Goal: Ask a question

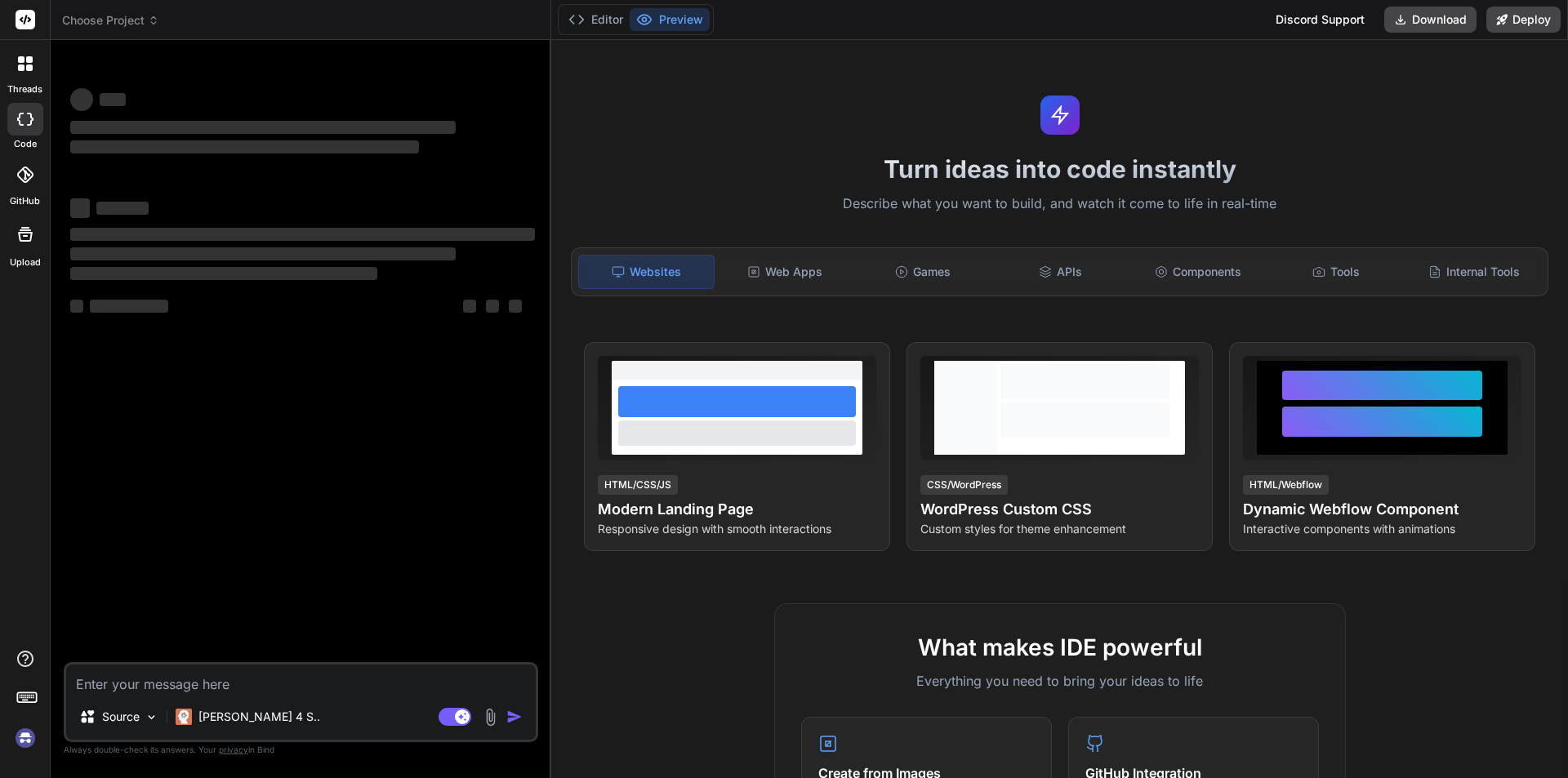
click at [133, 684] on textarea at bounding box center [301, 679] width 469 height 30
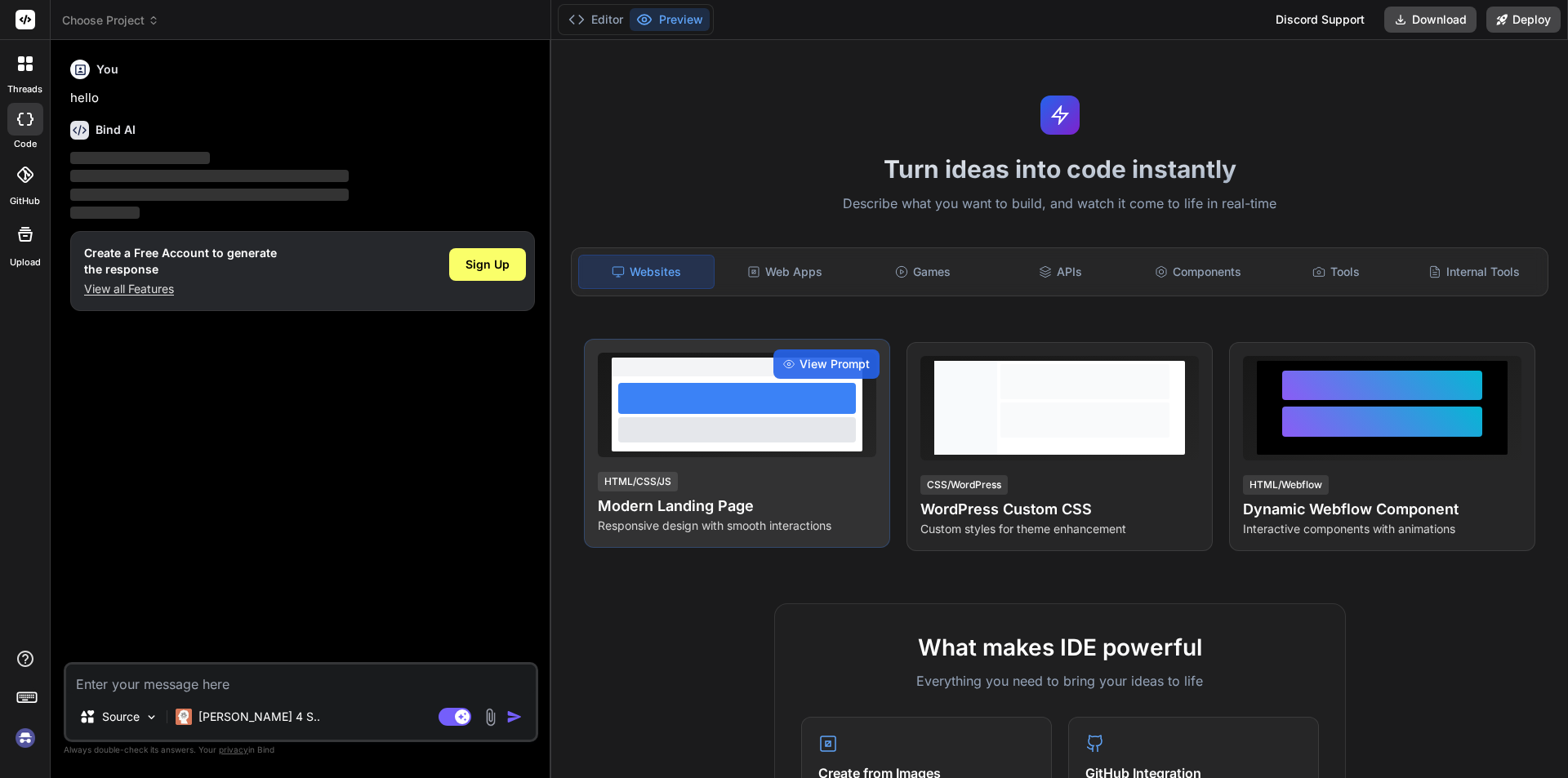
type textarea "x"
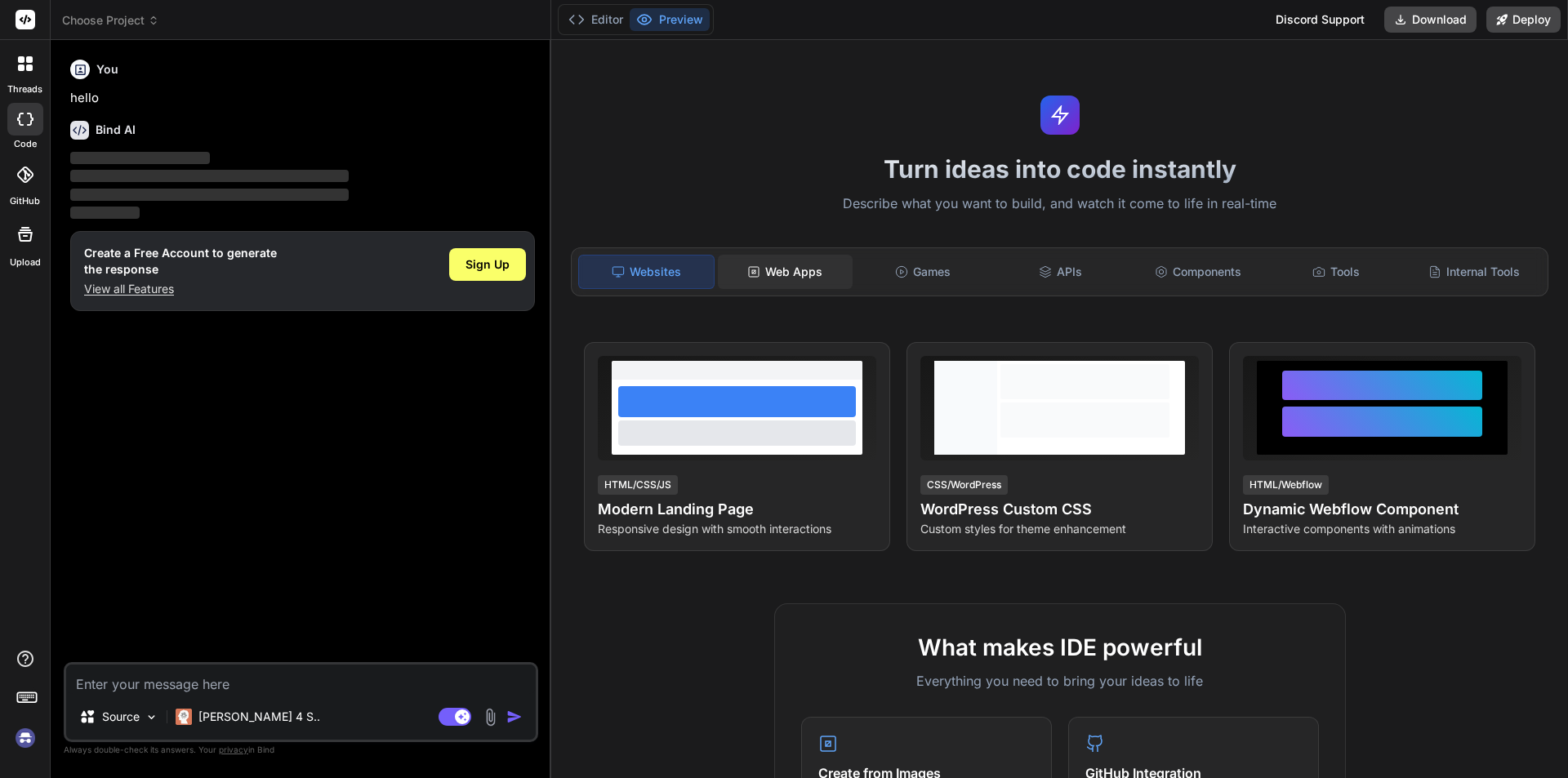
click at [770, 279] on div "Web Apps" at bounding box center [785, 271] width 135 height 34
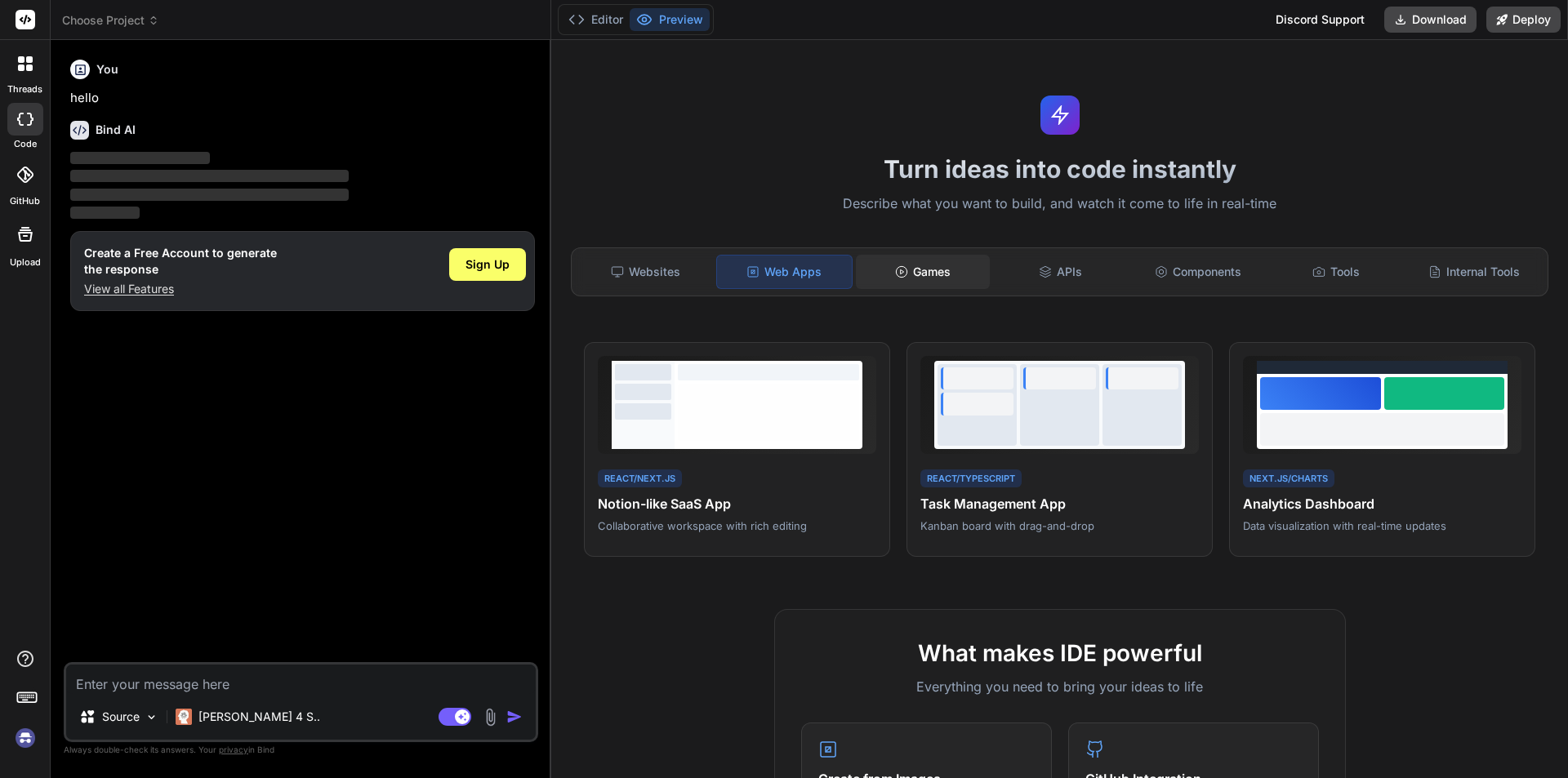
click at [911, 282] on div "Games" at bounding box center [924, 271] width 135 height 34
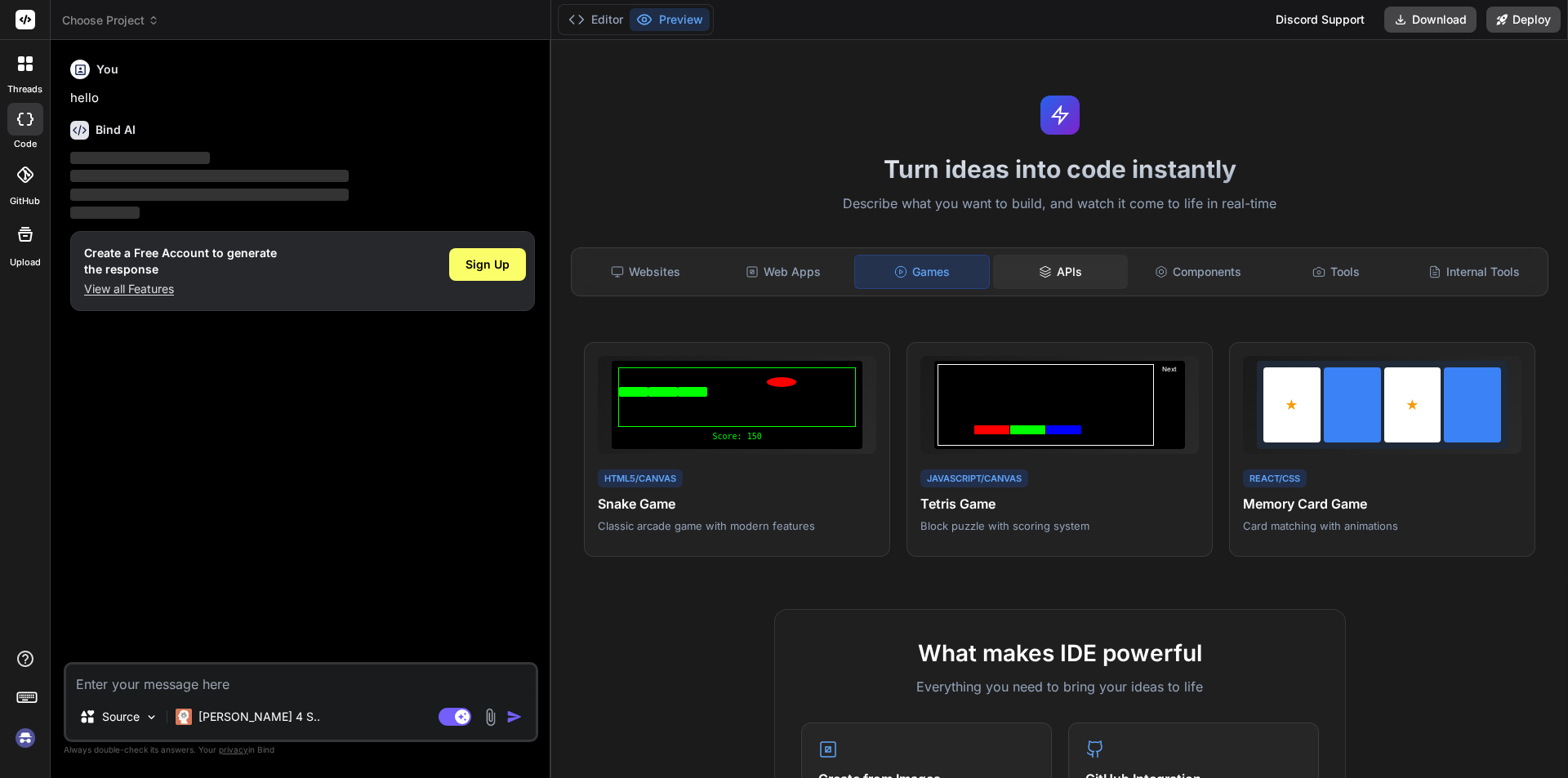
click at [1058, 288] on div "APIs" at bounding box center [1060, 271] width 135 height 34
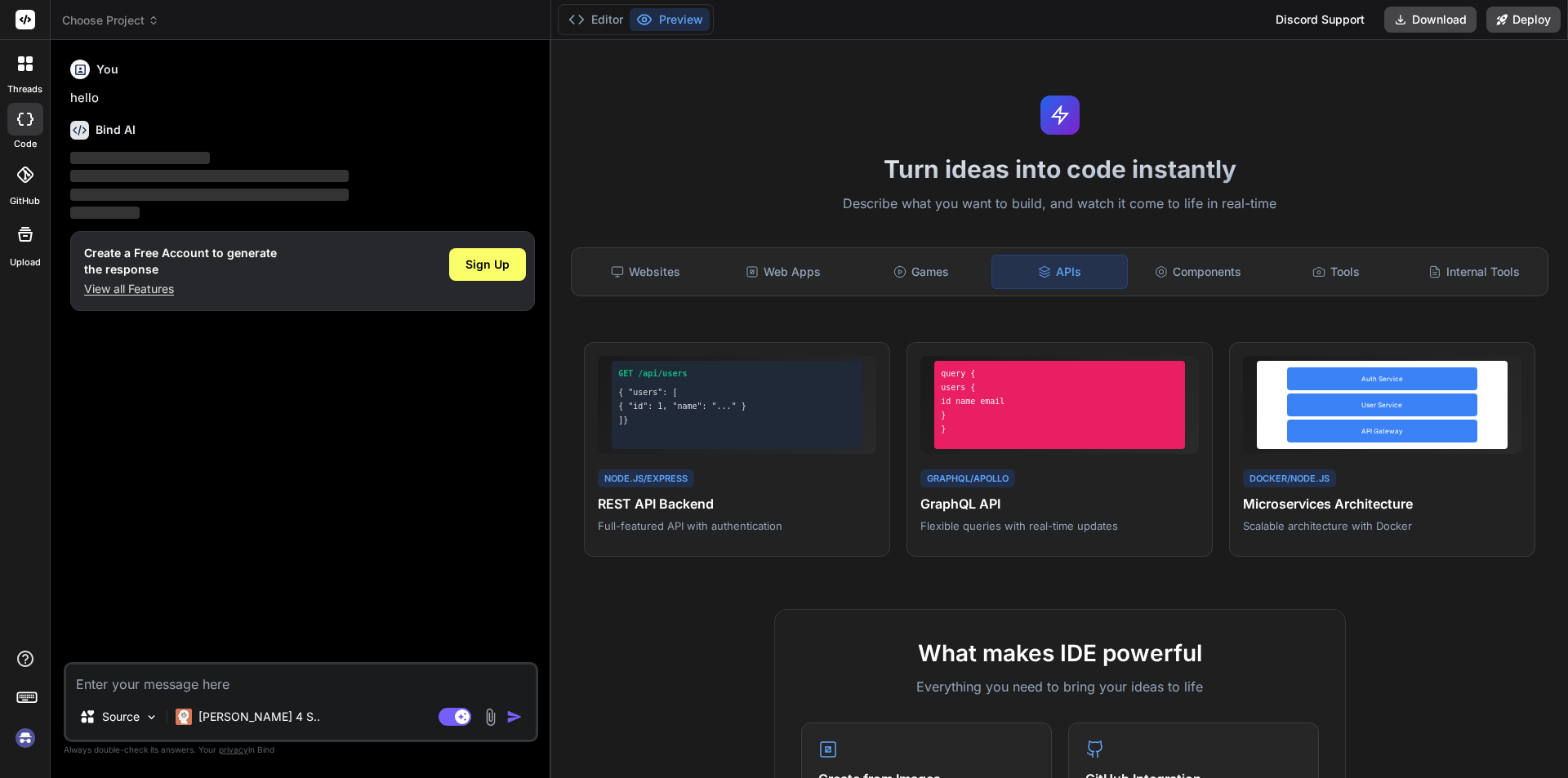
click at [1198, 291] on div "Websites Web Apps Games APIs Components Tools Internal Tools" at bounding box center [1059, 272] width 978 height 49
